Goal: Task Accomplishment & Management: Manage account settings

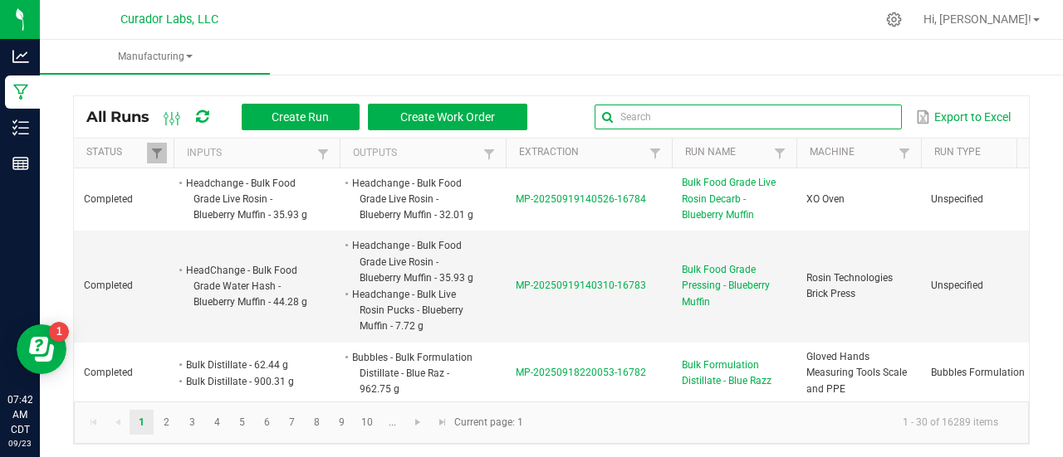
click at [850, 120] on input "text" at bounding box center [747, 117] width 307 height 25
type input "motor"
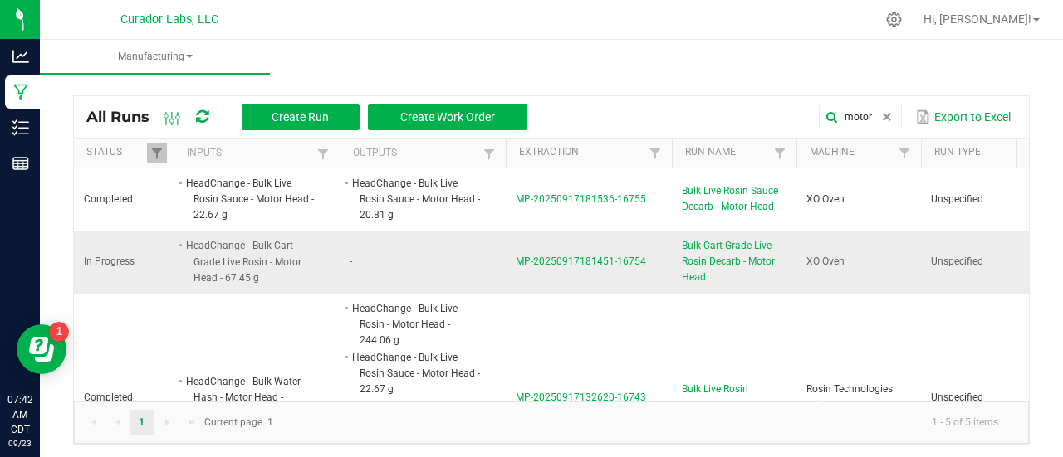
click at [711, 252] on span "Bulk Cart Grade Live Rosin Decarb - Motor Head" at bounding box center [734, 262] width 105 height 48
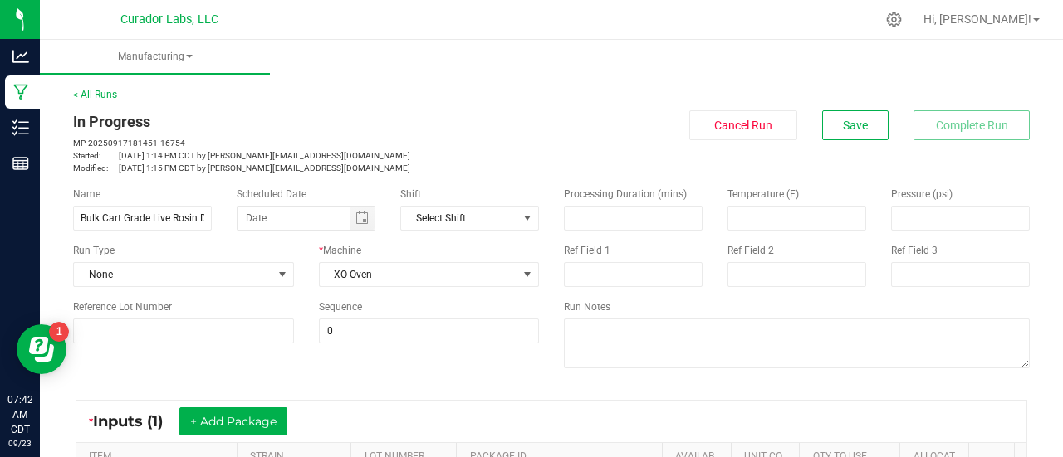
click at [389, 398] on div "* Inputs (1) + Add Package ITEM STRAIN LOT NUMBER PACKAGE ID AVAILABLE Unit Cos…" at bounding box center [551, 456] width 981 height 142
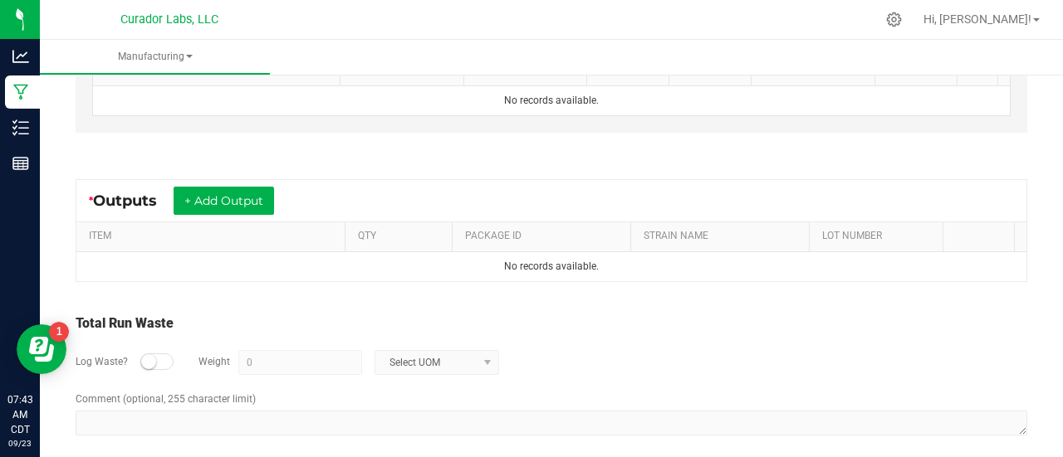
scroll to position [560, 0]
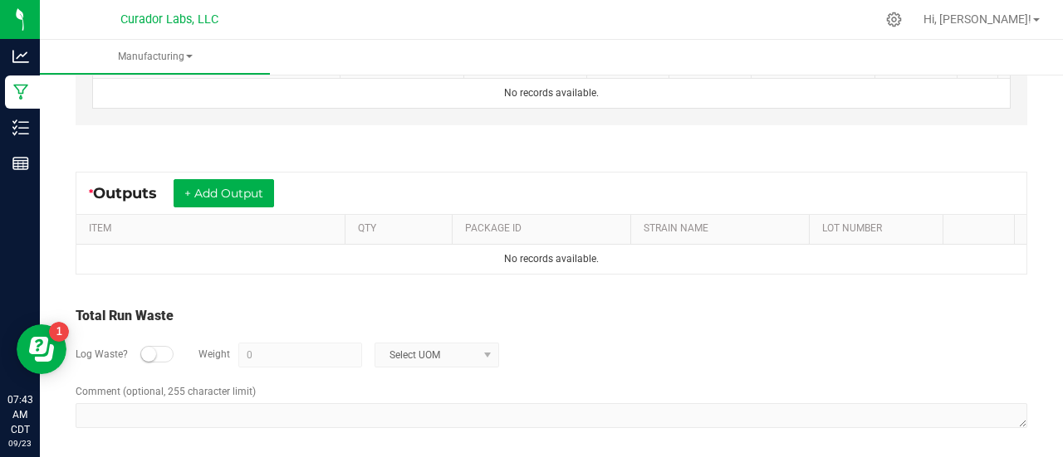
click at [252, 203] on div "* Outputs + Add Output" at bounding box center [551, 194] width 950 height 42
click at [251, 199] on button "+ Add Output" at bounding box center [224, 193] width 100 height 28
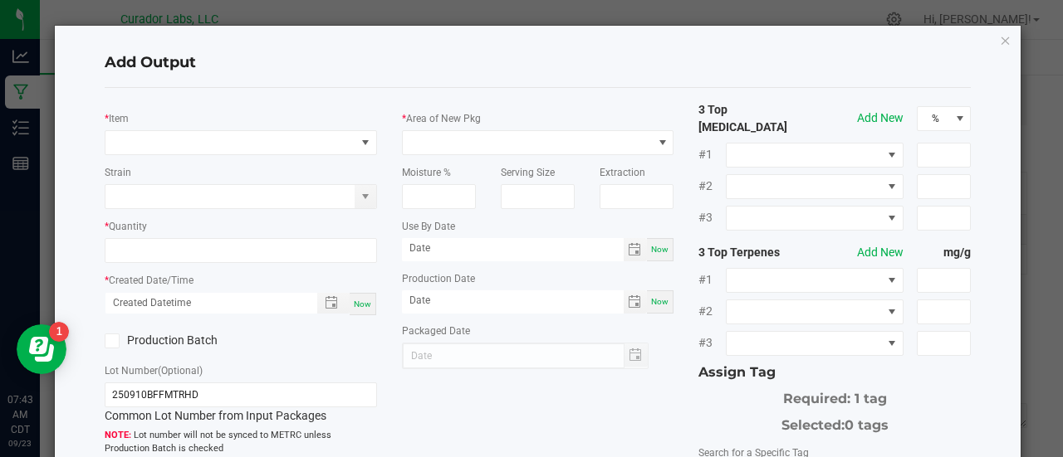
click at [211, 125] on div "* Item" at bounding box center [241, 133] width 272 height 46
click at [212, 139] on span "NO DATA FOUND" at bounding box center [230, 142] width 250 height 23
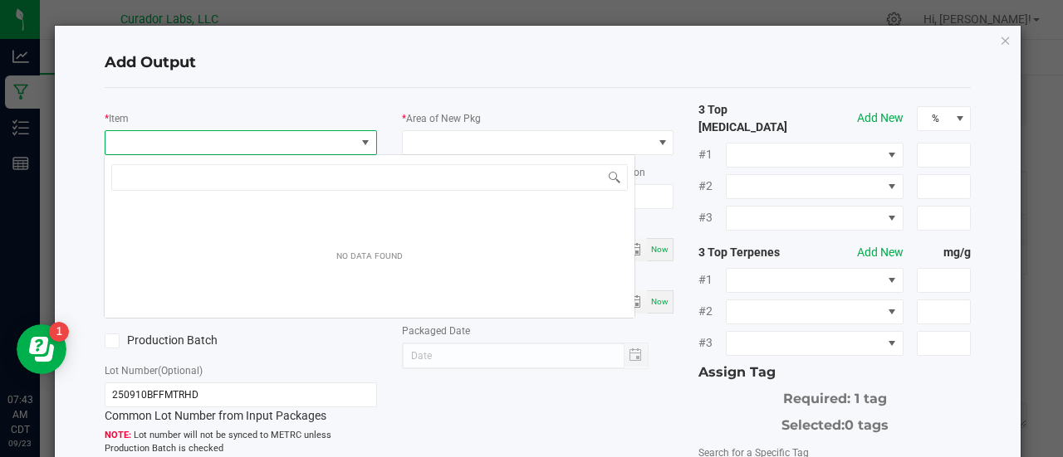
scroll to position [24, 268]
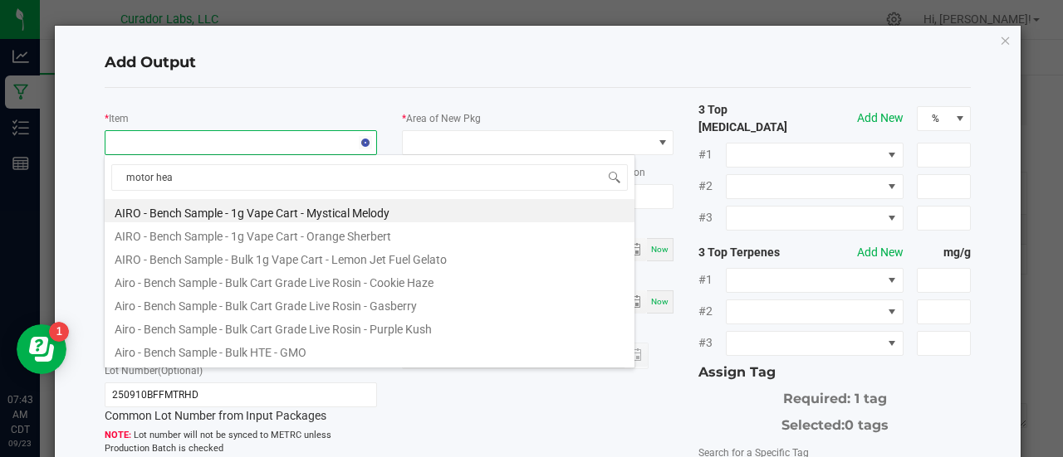
type input "motor head"
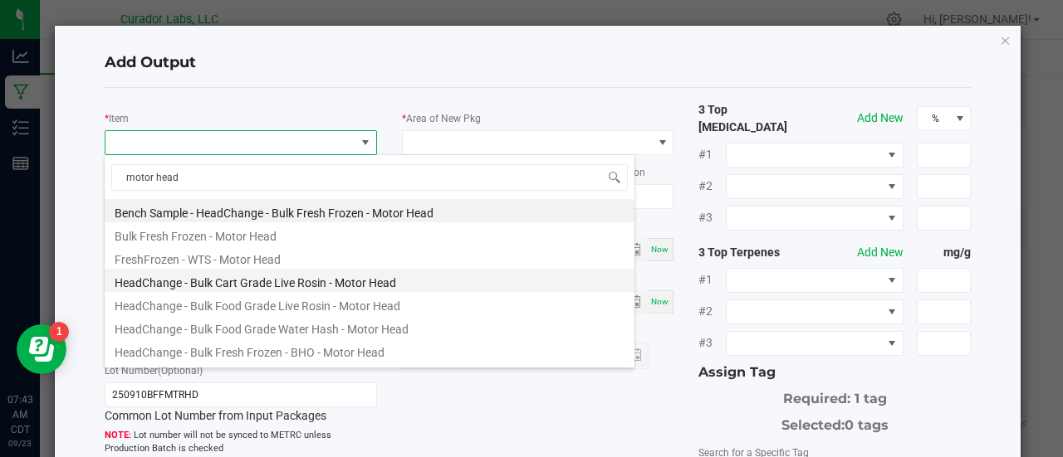
click at [269, 277] on li "HeadChange - Bulk Cart Grade Live Rosin - Motor Head" at bounding box center [370, 280] width 530 height 23
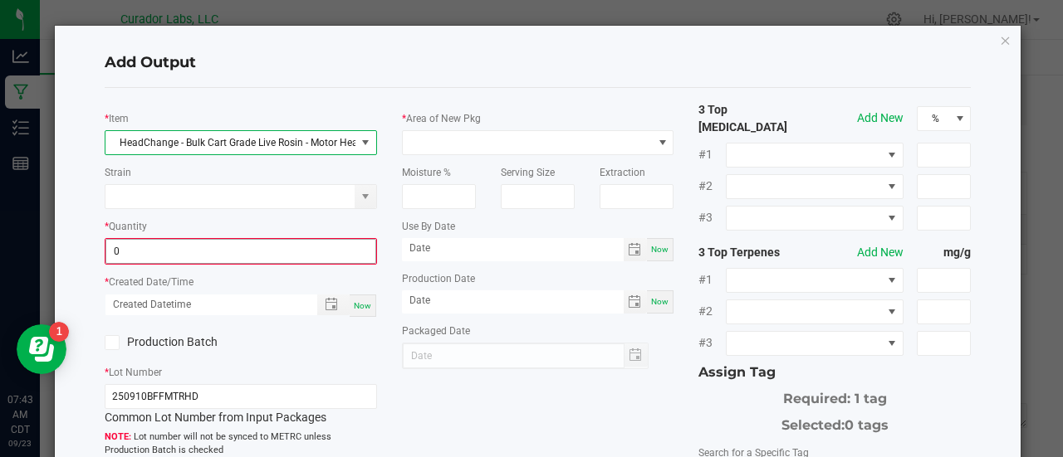
click at [149, 247] on input "0" at bounding box center [240, 251] width 269 height 23
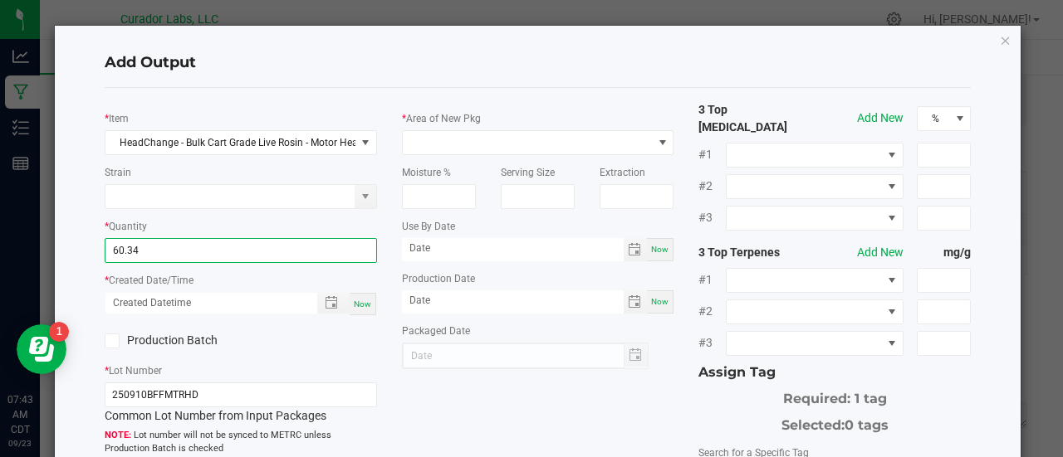
type input "60.3400 g"
click at [360, 306] on span "Now" at bounding box center [362, 304] width 17 height 9
type input "[DATE] 7:43 AM"
type input "[DATE]"
click at [192, 344] on label "Production Batch" at bounding box center [167, 340] width 124 height 17
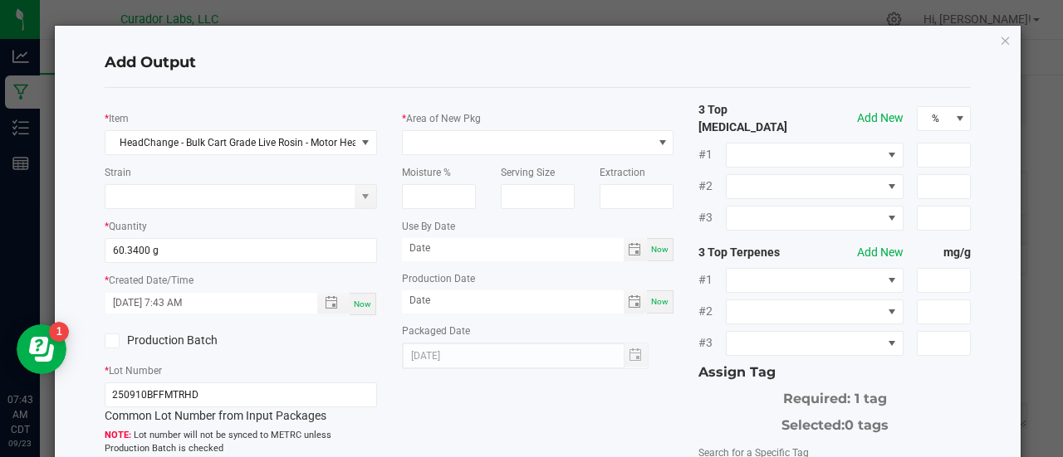
click at [0, 0] on input "Production Batch" at bounding box center [0, 0] width 0 height 0
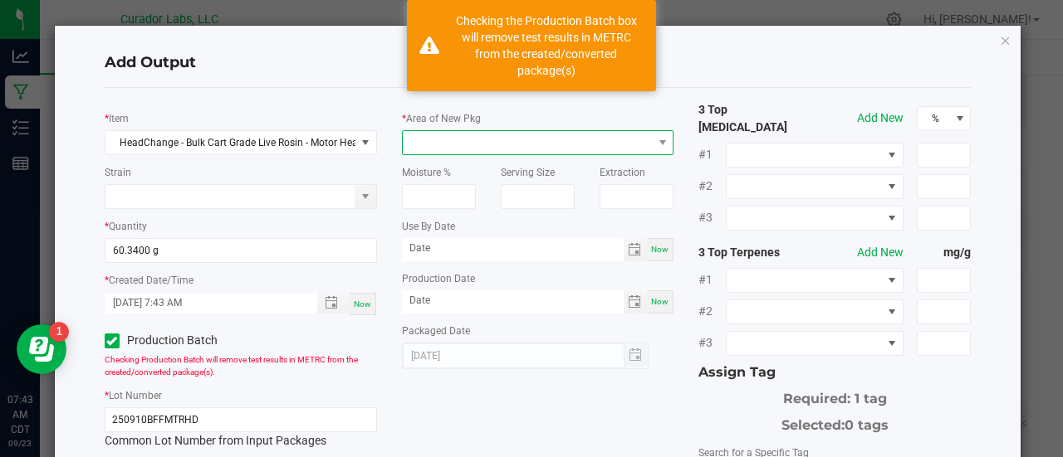
click at [423, 140] on span at bounding box center [528, 142] width 250 height 23
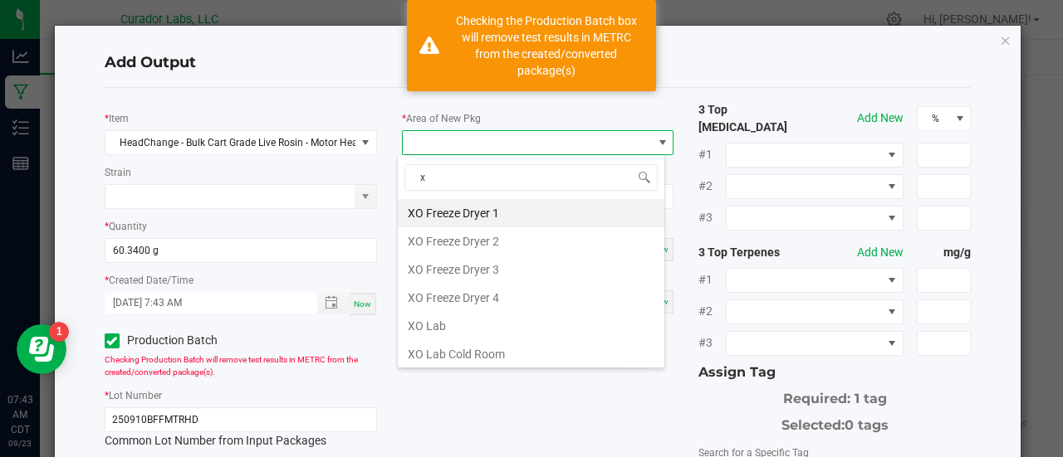
type input "xo"
click at [427, 325] on li "XO Lab" at bounding box center [531, 326] width 267 height 28
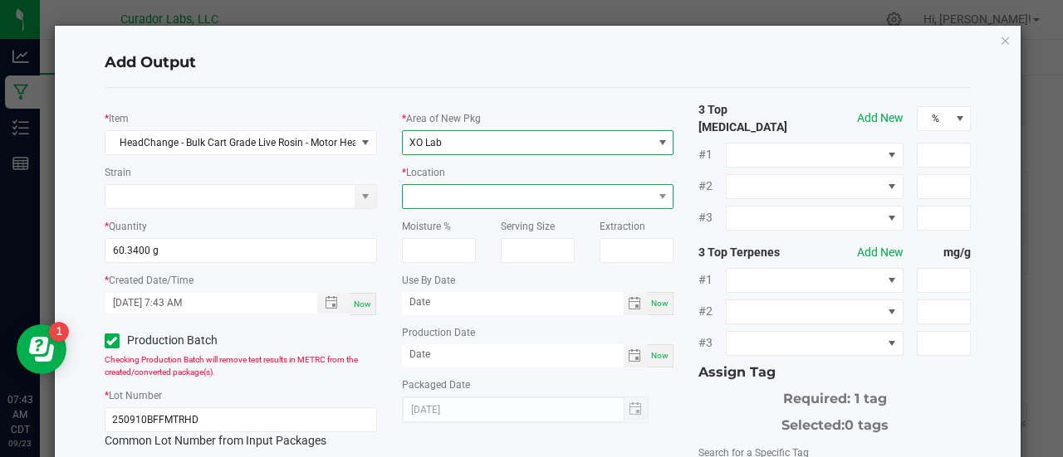
click at [430, 205] on span at bounding box center [528, 196] width 250 height 23
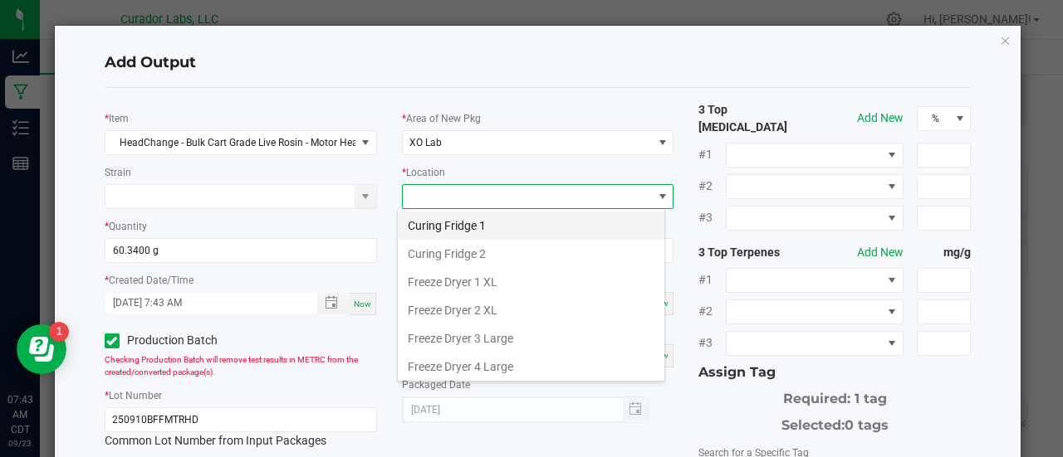
click at [437, 234] on li "Curing Fridge 1" at bounding box center [531, 226] width 267 height 28
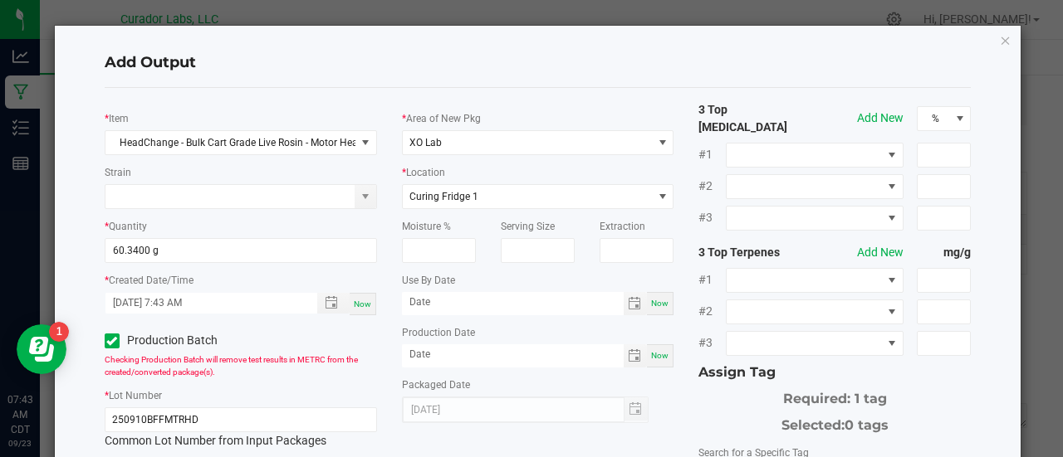
click at [658, 301] on span "Now" at bounding box center [659, 303] width 17 height 9
click at [443, 306] on input "[DATE]" at bounding box center [513, 302] width 222 height 21
type input "[DATE]"
click at [651, 356] on span "Now" at bounding box center [659, 355] width 17 height 9
type input "[DATE]"
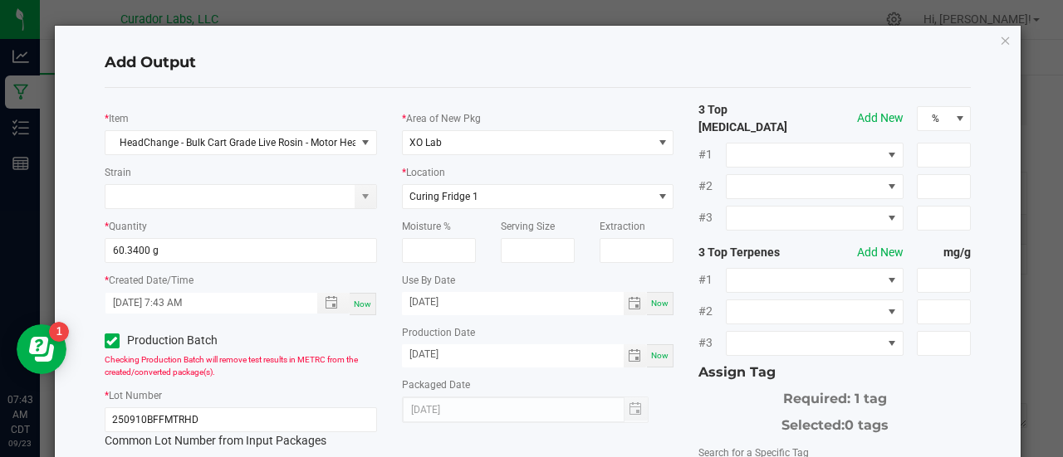
click at [654, 385] on div "Packaged Date [DATE]" at bounding box center [538, 399] width 272 height 47
click at [686, 384] on div "3 Top [MEDICAL_DATA] Add New % #1 #2 #3 3 Top Terpenes Add New mg/g #1 #2 #3 As…" at bounding box center [834, 403] width 297 height 605
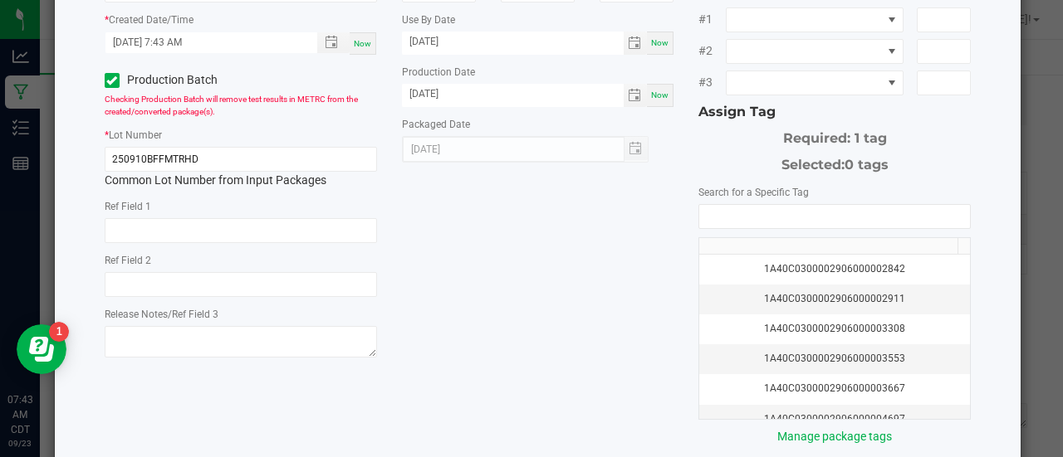
scroll to position [262, 0]
click at [718, 187] on div "Search for a Specific Tag 1A40C0300002906000002842 1A40C0300002906000002911 1A4…" at bounding box center [834, 314] width 272 height 262
click at [722, 204] on input "NO DATA FOUND" at bounding box center [834, 215] width 271 height 23
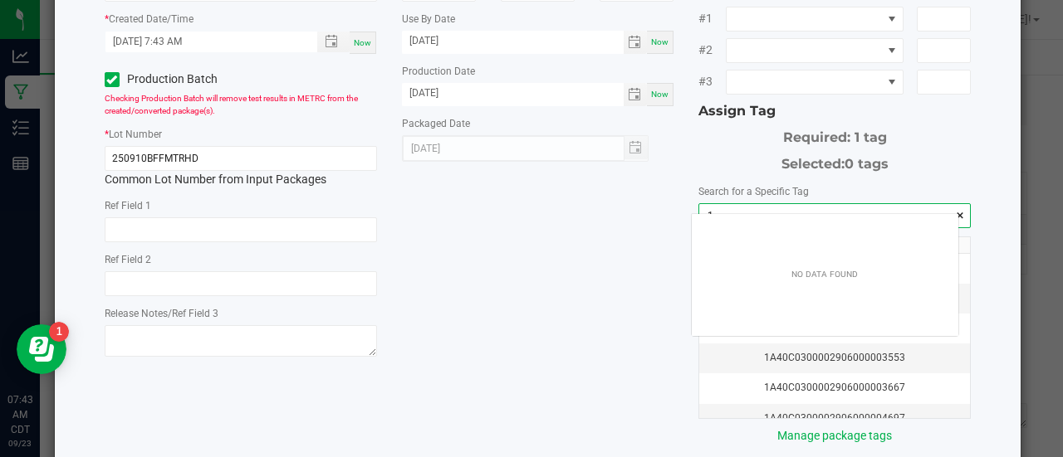
scroll to position [23, 267]
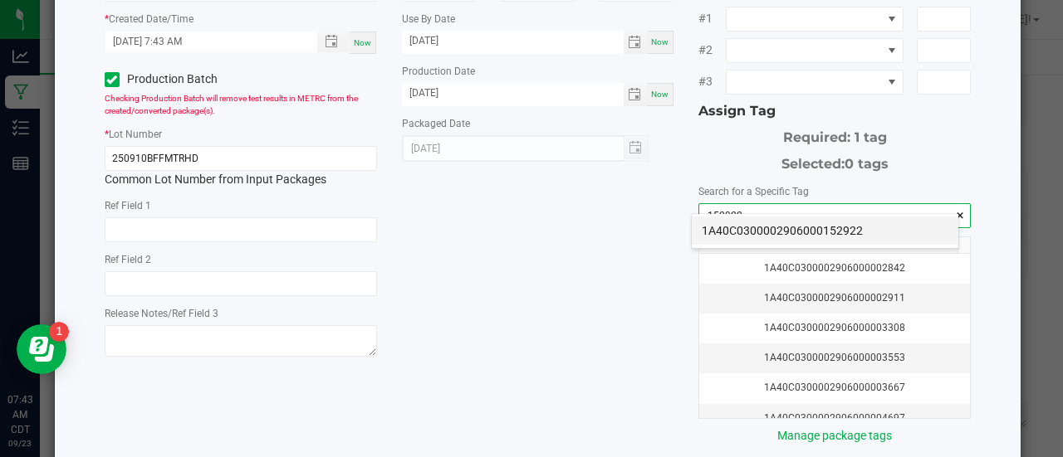
click at [723, 223] on li "1A40C0300002906000152922" at bounding box center [825, 231] width 267 height 28
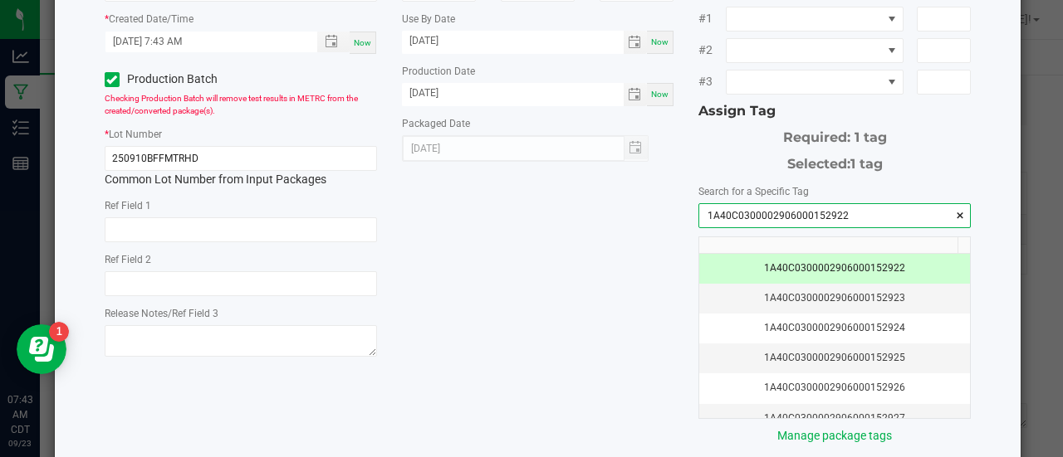
type input "1A40C0300002906000152922"
click at [515, 310] on div "* Item HeadChange - Bulk Cart Grade Live Rosin - Motor Head Strain * Quantity 6…" at bounding box center [538, 142] width 892 height 605
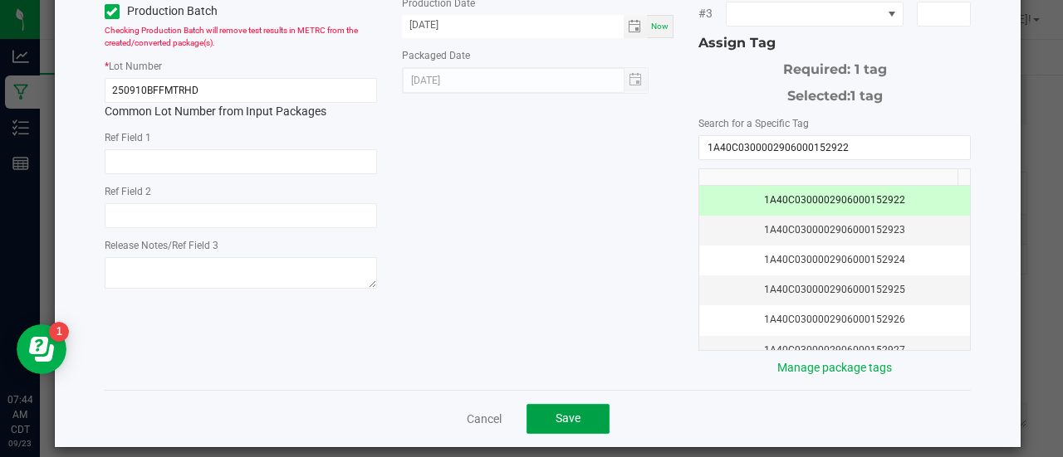
click at [568, 412] on span "Save" at bounding box center [567, 418] width 25 height 13
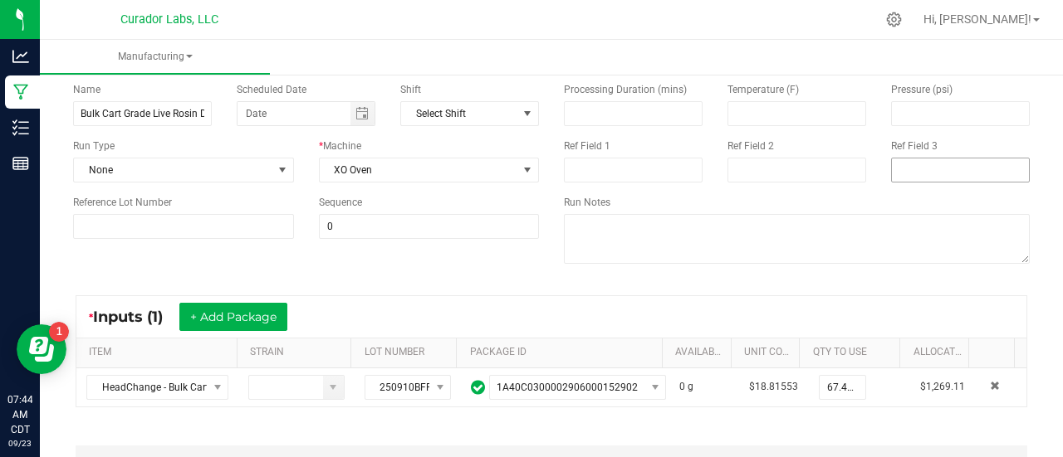
scroll to position [0, 0]
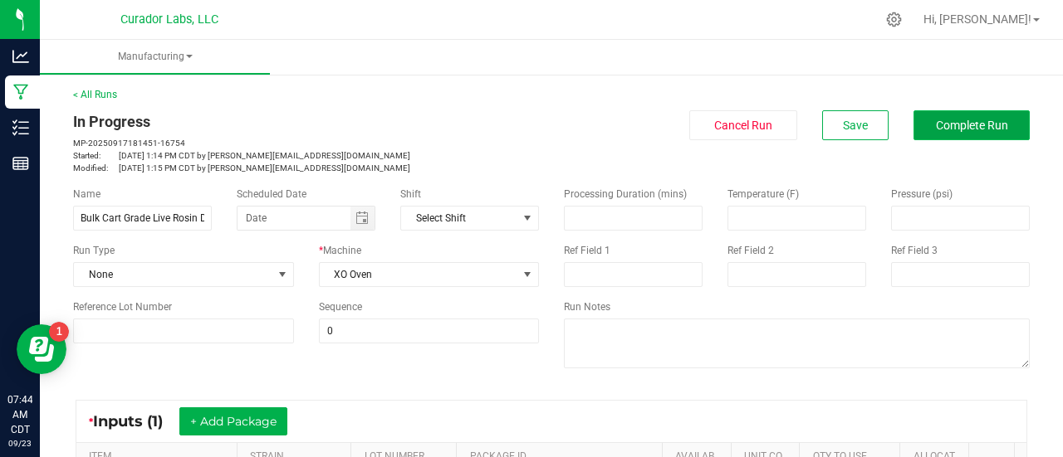
click at [923, 133] on button "Complete Run" at bounding box center [971, 125] width 116 height 30
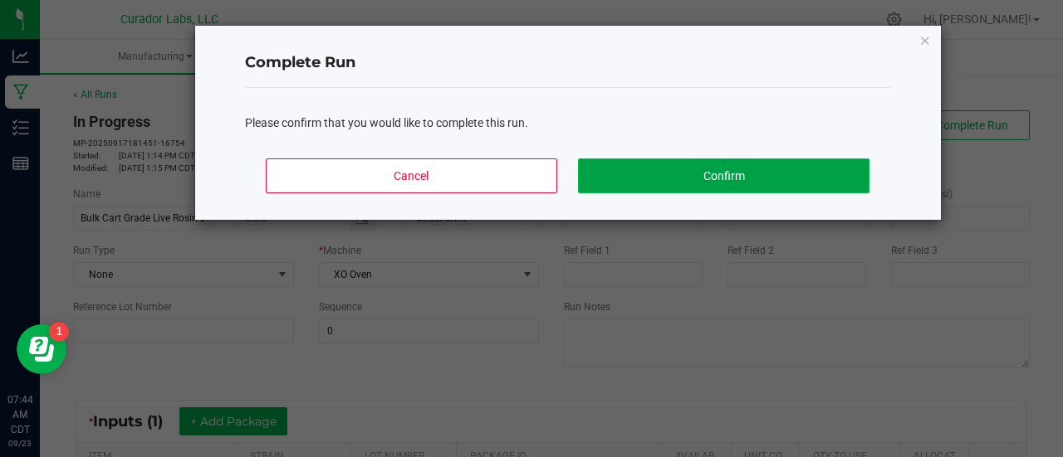
click at [663, 174] on button "Confirm" at bounding box center [723, 176] width 291 height 35
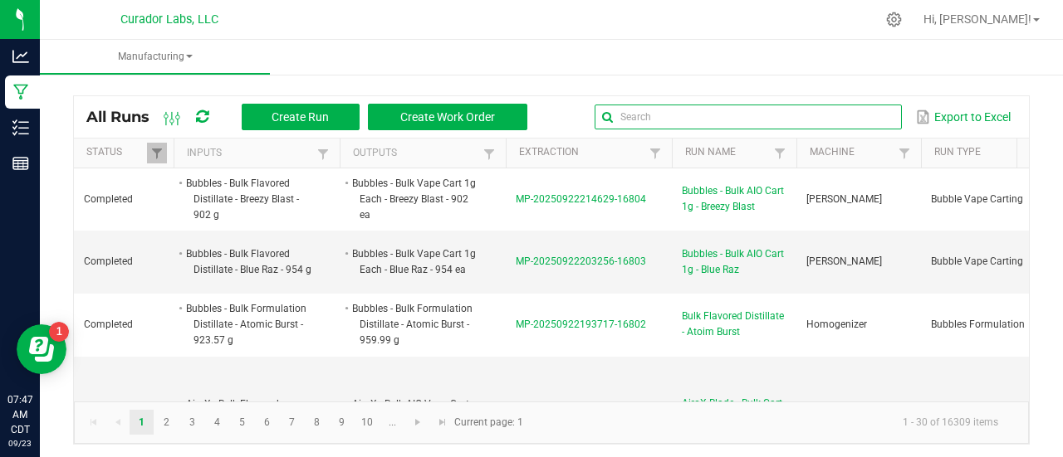
click at [844, 118] on input "text" at bounding box center [747, 117] width 307 height 25
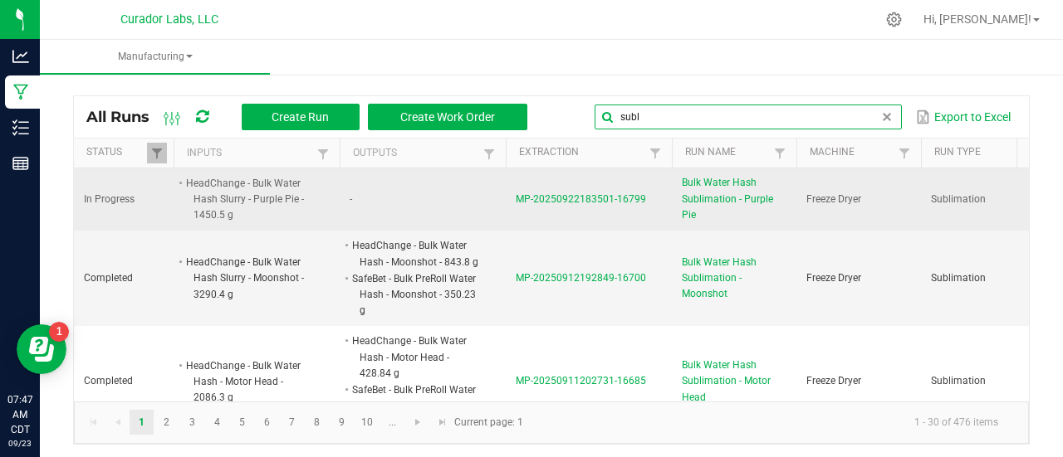
type input "subl"
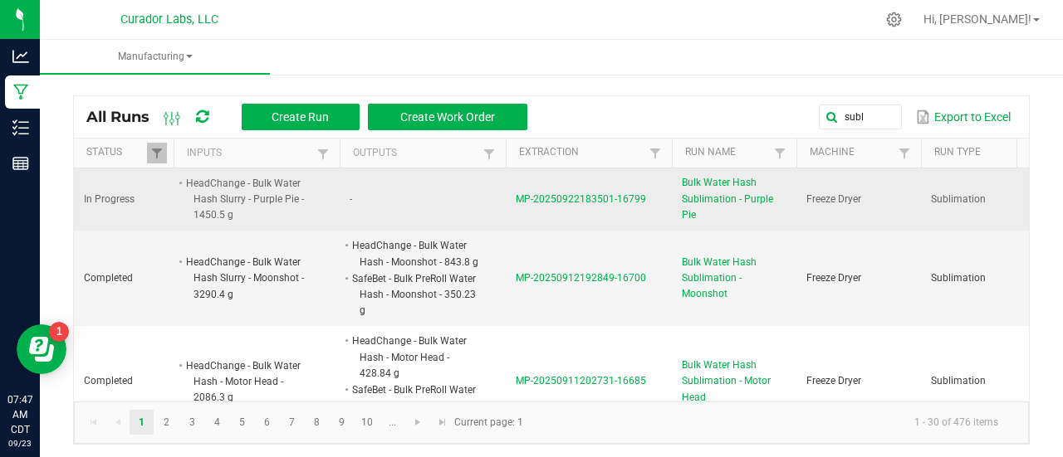
click at [722, 200] on span "Bulk Water Hash Sublimation - Purple Pie" at bounding box center [734, 199] width 105 height 48
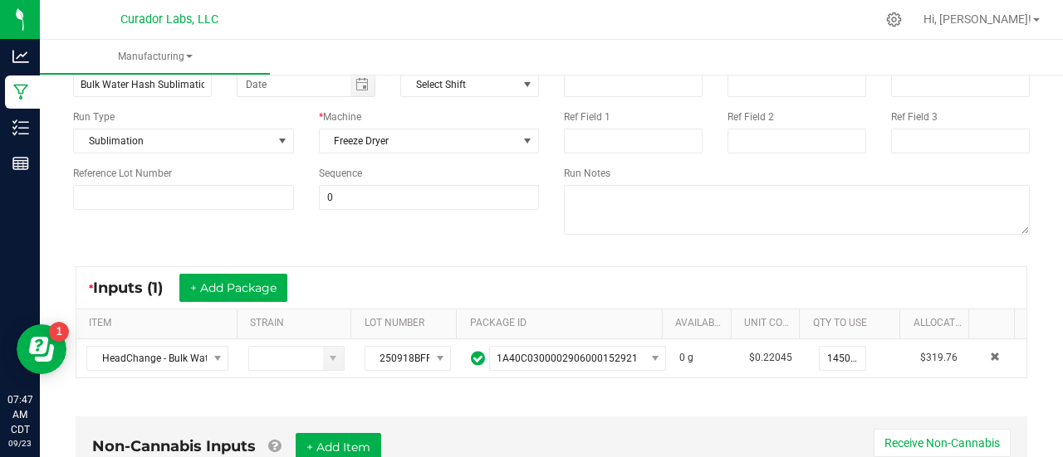
scroll to position [135, 0]
click at [390, 240] on div "Name Bulk Water Hash Sublimation - Purple Pie Scheduled Date Shift Select Shift…" at bounding box center [551, 145] width 981 height 211
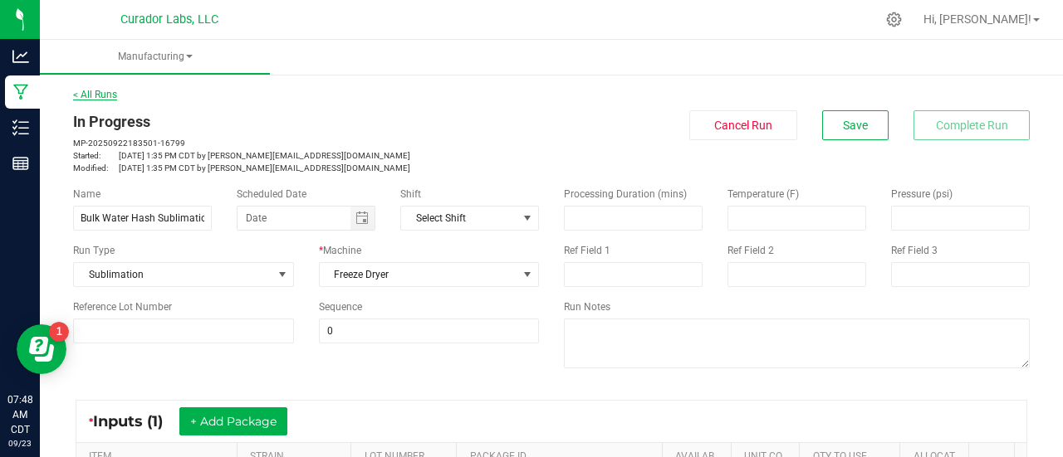
click at [100, 89] on link "< All Runs" at bounding box center [95, 95] width 44 height 12
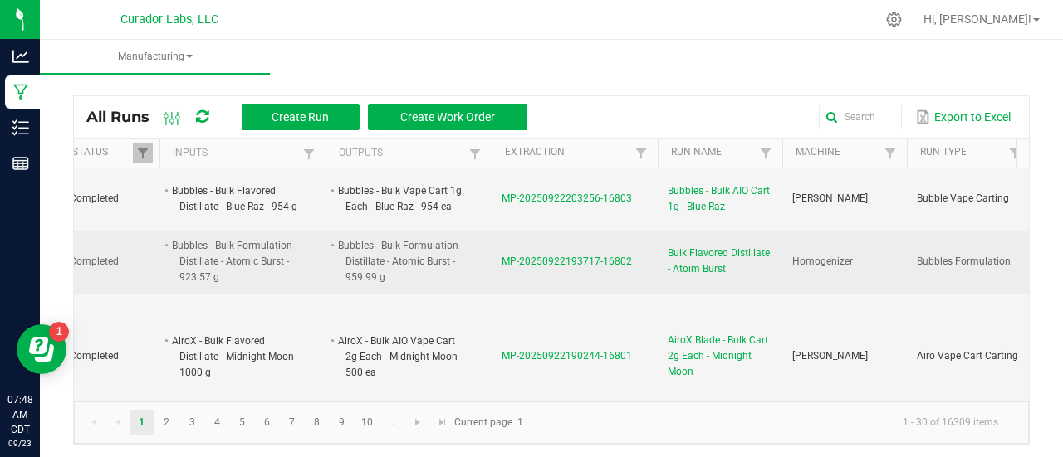
scroll to position [66, 14]
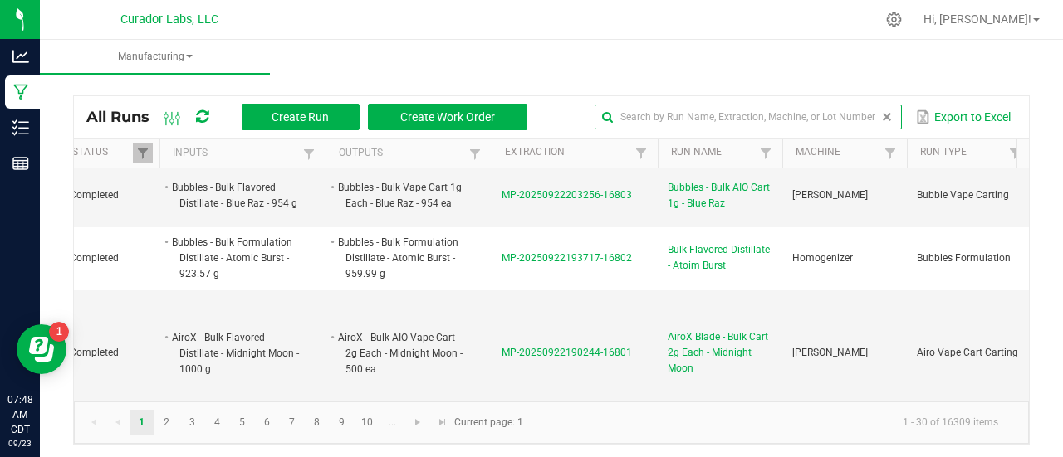
click at [834, 125] on input "text" at bounding box center [747, 117] width 307 height 25
type input "sublimation"
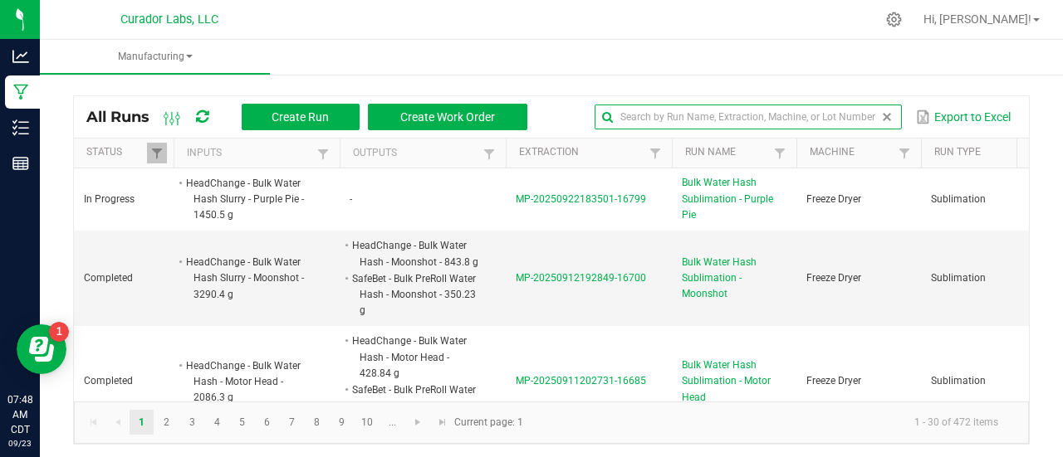
click at [880, 116] on span at bounding box center [886, 116] width 13 height 13
